Goal: Transaction & Acquisition: Download file/media

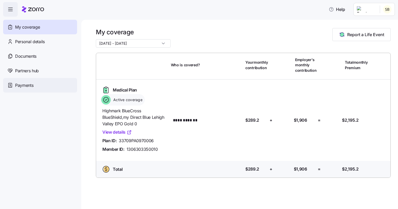
click at [26, 85] on span "Payments" at bounding box center [24, 85] width 18 height 7
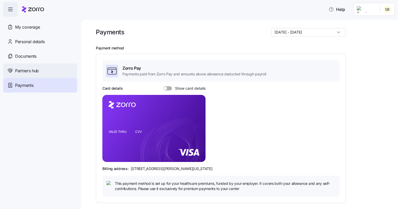
click at [22, 71] on span "Partners hub" at bounding box center [27, 71] width 24 height 7
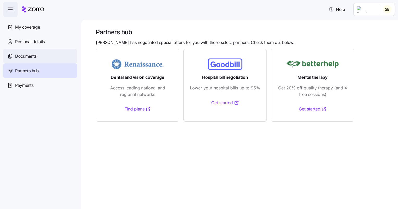
click at [21, 54] on span "Documents" at bounding box center [25, 56] width 21 height 7
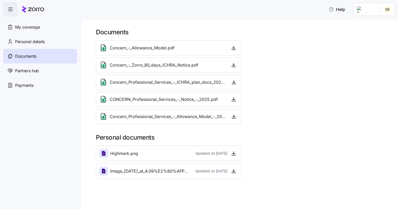
click at [121, 153] on span "Highmark.png" at bounding box center [124, 154] width 28 height 7
click at [234, 172] on icon "button" at bounding box center [234, 171] width 0 height 3
click at [104, 169] on icon at bounding box center [104, 171] width 4 height 5
click at [233, 172] on icon "button" at bounding box center [233, 171] width 5 height 5
click at [234, 47] on icon "button" at bounding box center [234, 47] width 0 height 3
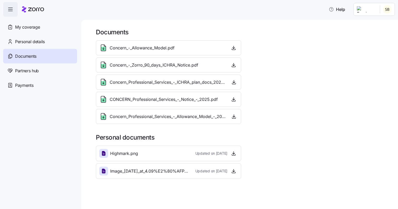
click at [175, 66] on span "Concern_-_Zorro_90_days_ICHRA_Notice.pdf" at bounding box center [154, 65] width 89 height 7
click at [233, 65] on icon "button" at bounding box center [233, 65] width 5 height 5
click at [233, 100] on icon "button" at bounding box center [233, 99] width 5 height 5
click at [233, 152] on icon "button" at bounding box center [233, 153] width 5 height 5
click at [235, 116] on icon "button" at bounding box center [233, 116] width 5 height 5
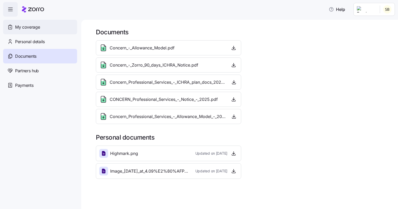
click at [24, 26] on span "My coverage" at bounding box center [27, 27] width 25 height 7
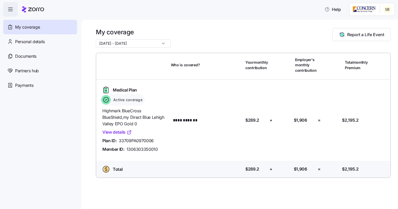
click at [116, 132] on link "View details" at bounding box center [116, 132] width 29 height 7
click at [22, 40] on span "Personal details" at bounding box center [30, 42] width 30 height 7
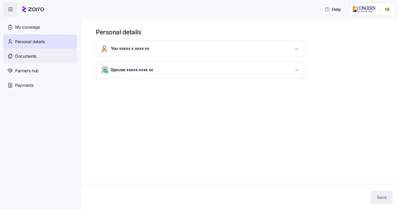
click at [25, 56] on span "Documents" at bounding box center [25, 56] width 21 height 7
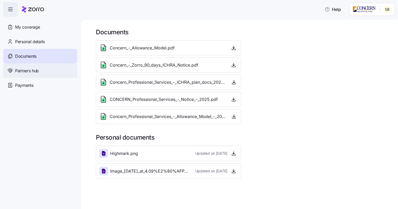
click at [28, 70] on span "Partners hub" at bounding box center [27, 71] width 24 height 7
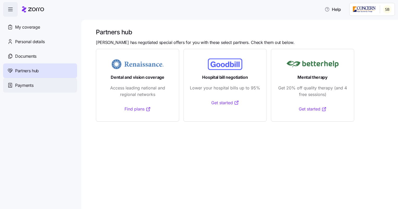
click at [25, 84] on span "Payments" at bounding box center [24, 85] width 18 height 7
